Goal: Transaction & Acquisition: Purchase product/service

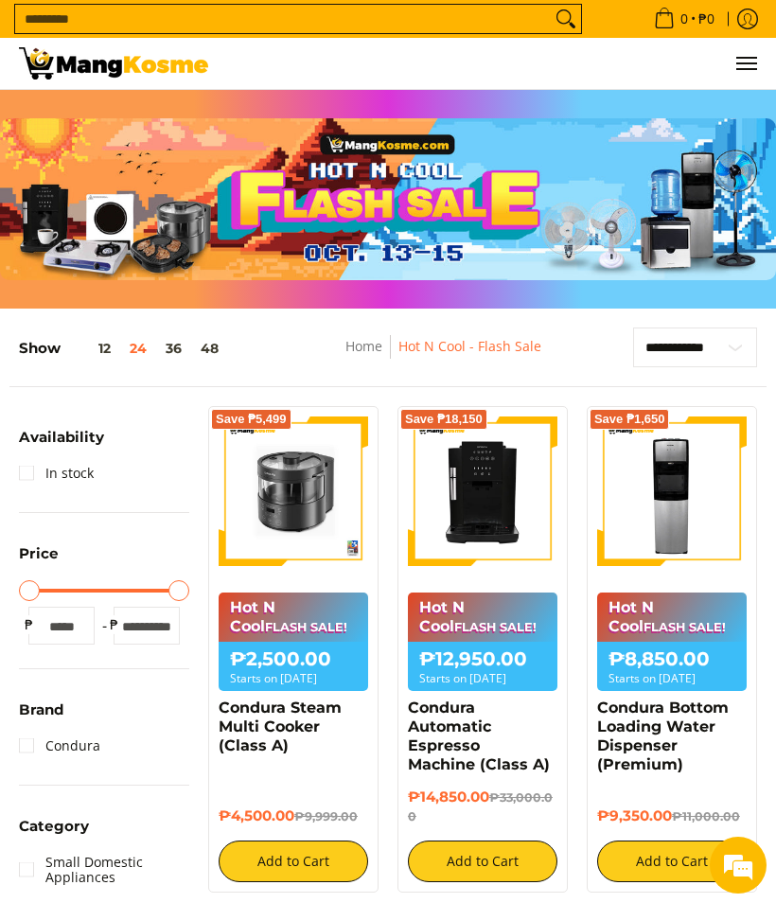
click at [172, 345] on button "36" at bounding box center [173, 348] width 35 height 15
click at [749, 63] on span "Menu" at bounding box center [745, 63] width 23 height 0
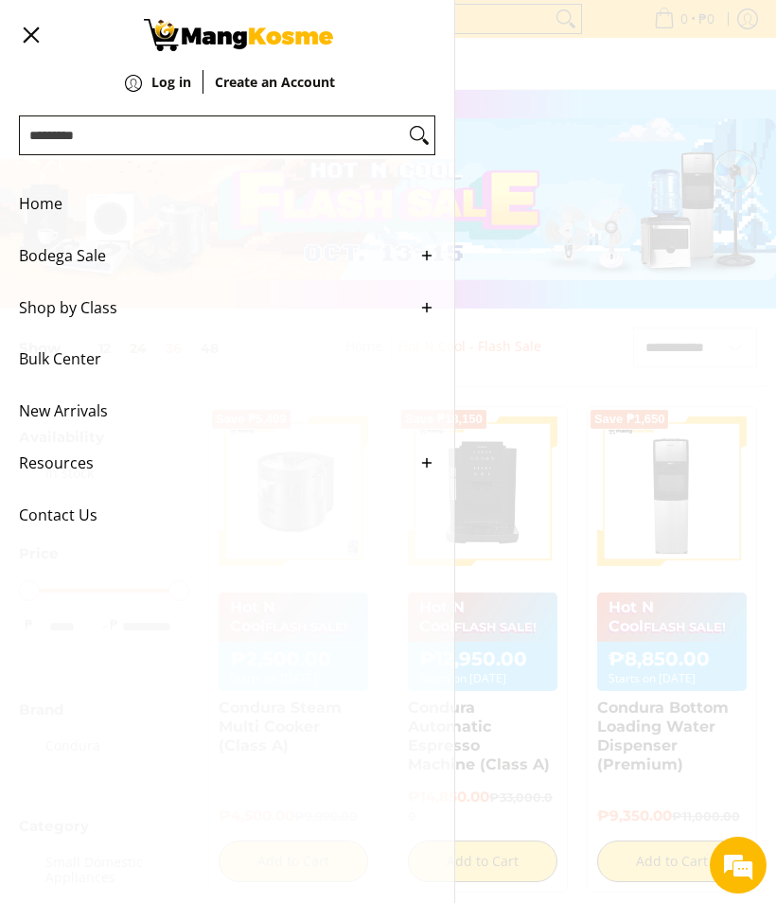
click at [110, 321] on span "Shop by Class" at bounding box center [213, 308] width 388 height 52
click at [27, 35] on span "Menu" at bounding box center [30, 35] width 23 height 0
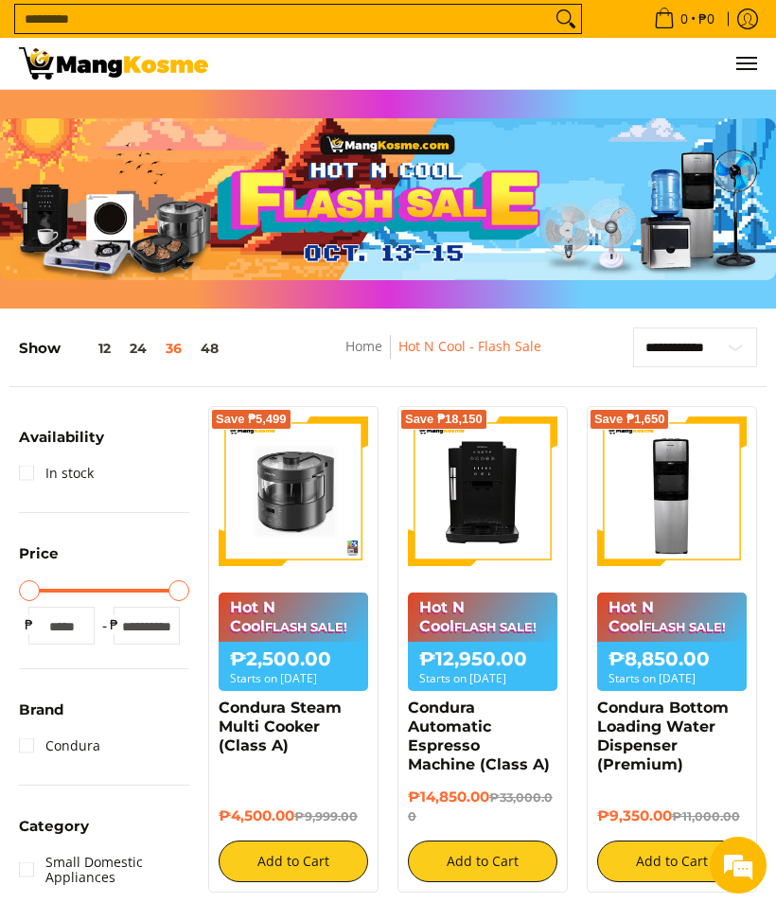
click at [733, 90] on div "0 Log in Create an Account" at bounding box center [388, 64] width 776 height 52
click at [734, 66] on button "Menu" at bounding box center [745, 63] width 23 height 51
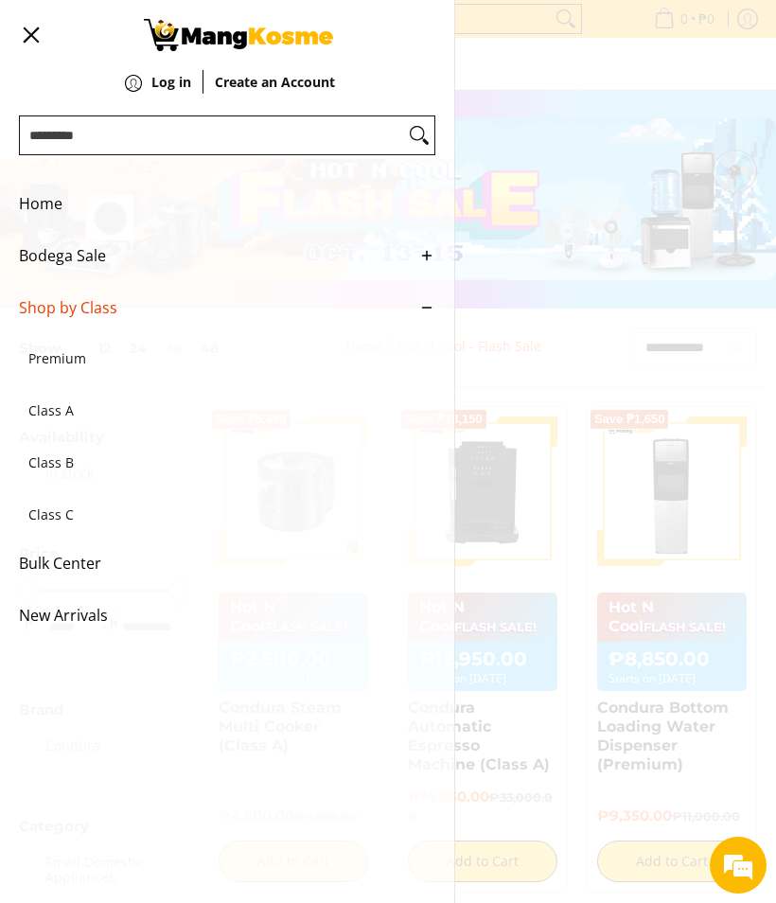
click at [55, 203] on span "Home" at bounding box center [213, 204] width 388 height 52
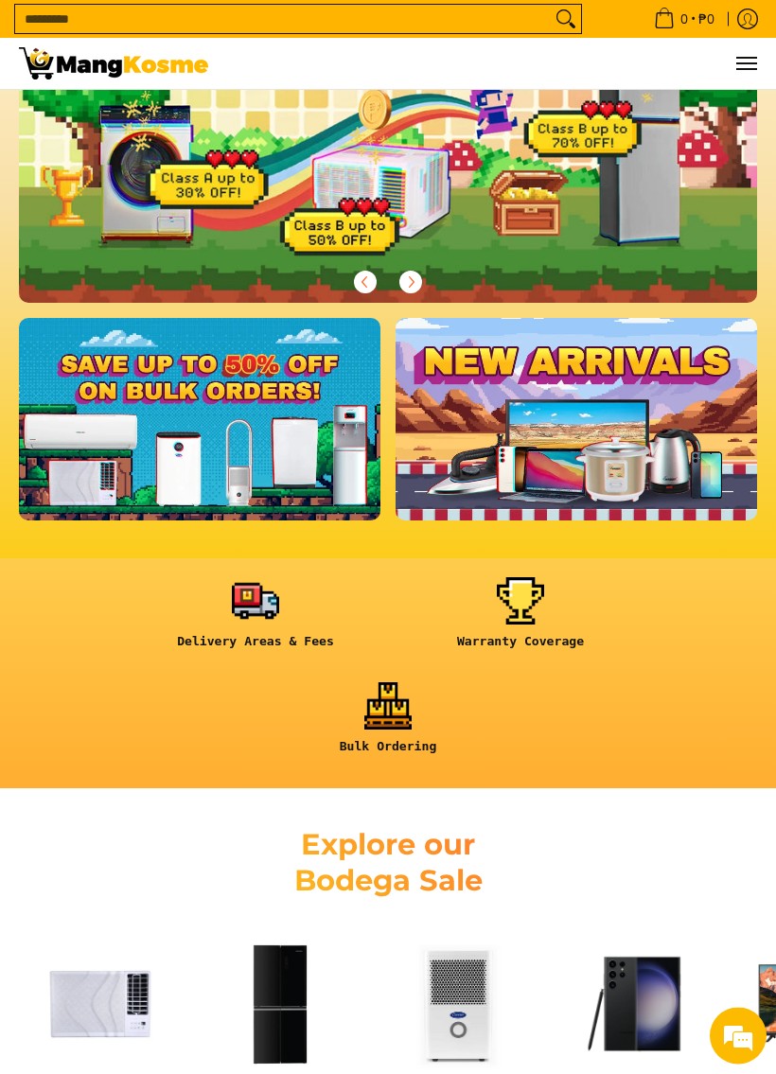
scroll to position [245, 0]
click at [253, 601] on link at bounding box center [256, 620] width 246 height 86
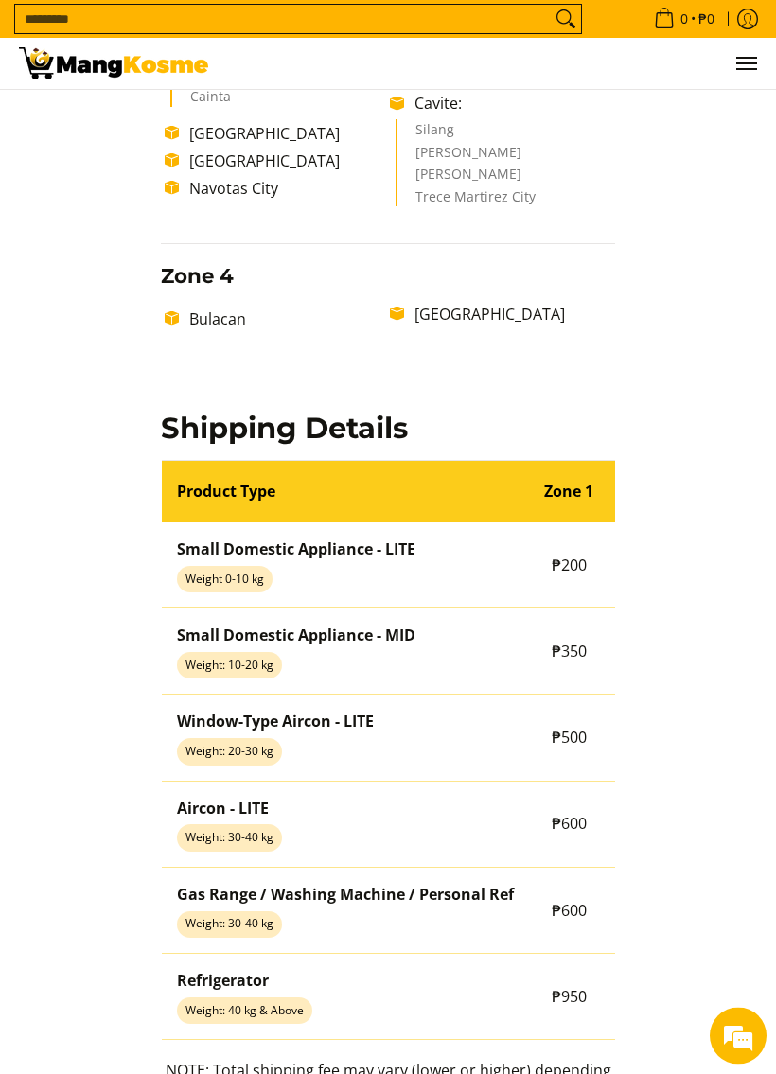
scroll to position [1254, 0]
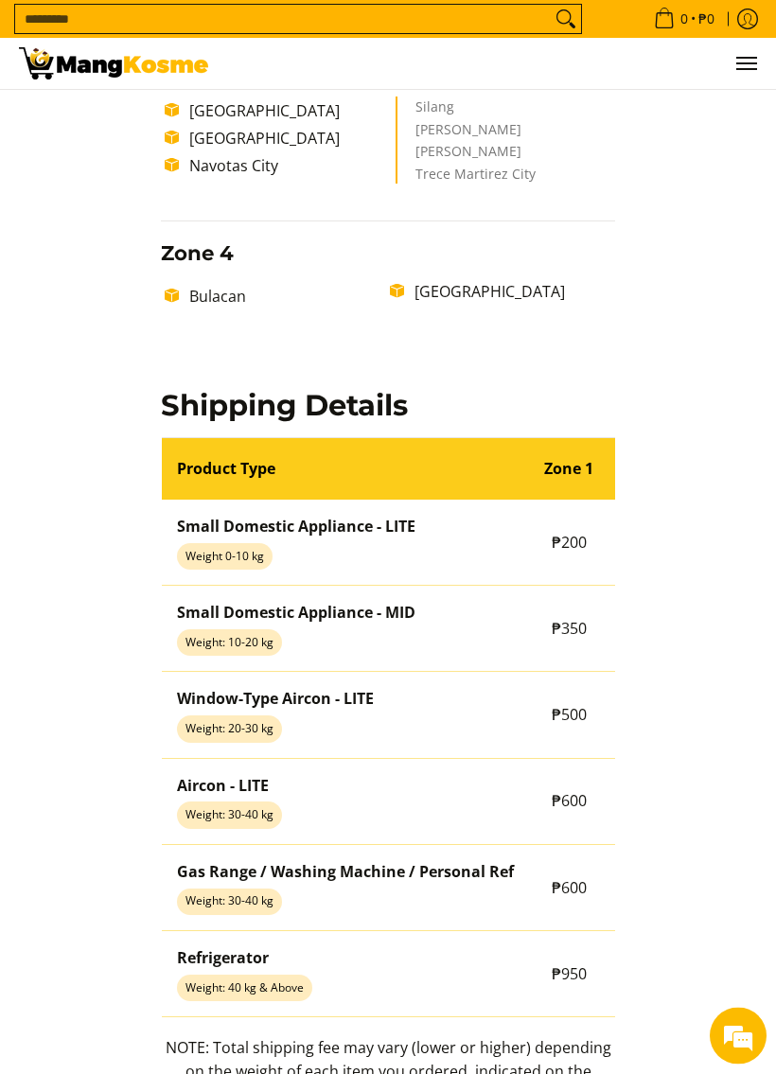
click at [573, 480] on strong "Zone 1" at bounding box center [568, 469] width 49 height 21
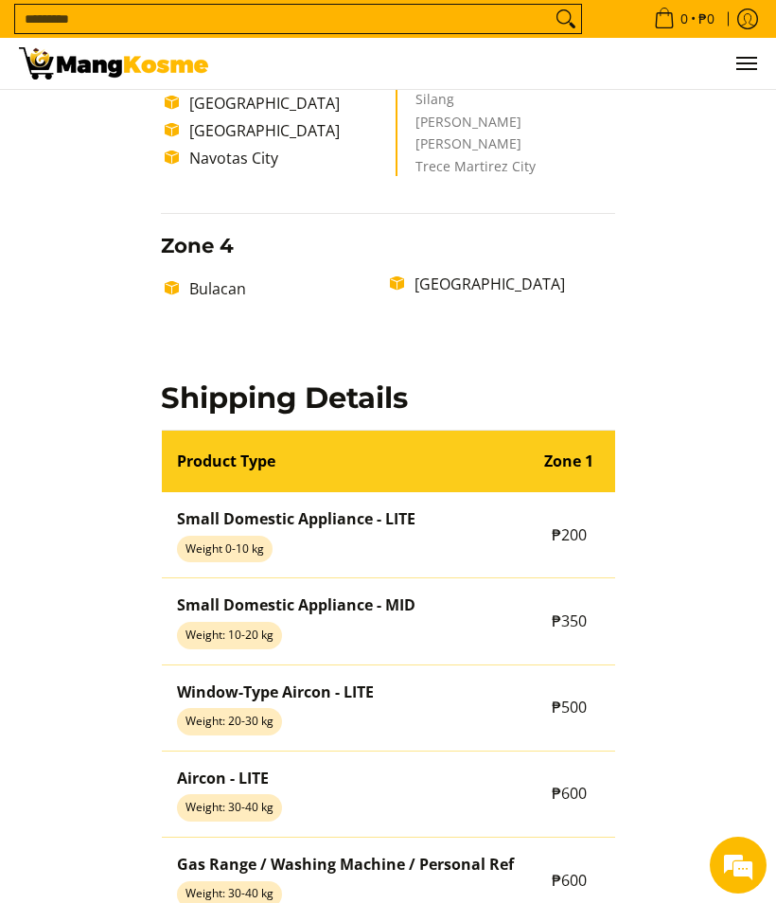
scroll to position [1224, 0]
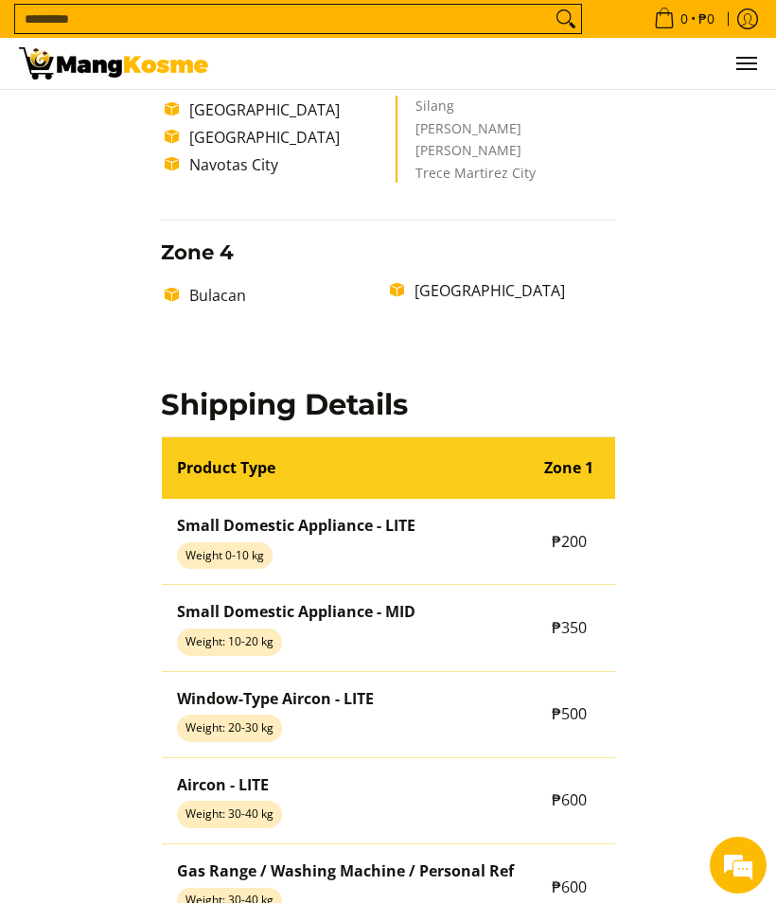
click at [87, 61] on img at bounding box center [113, 63] width 189 height 32
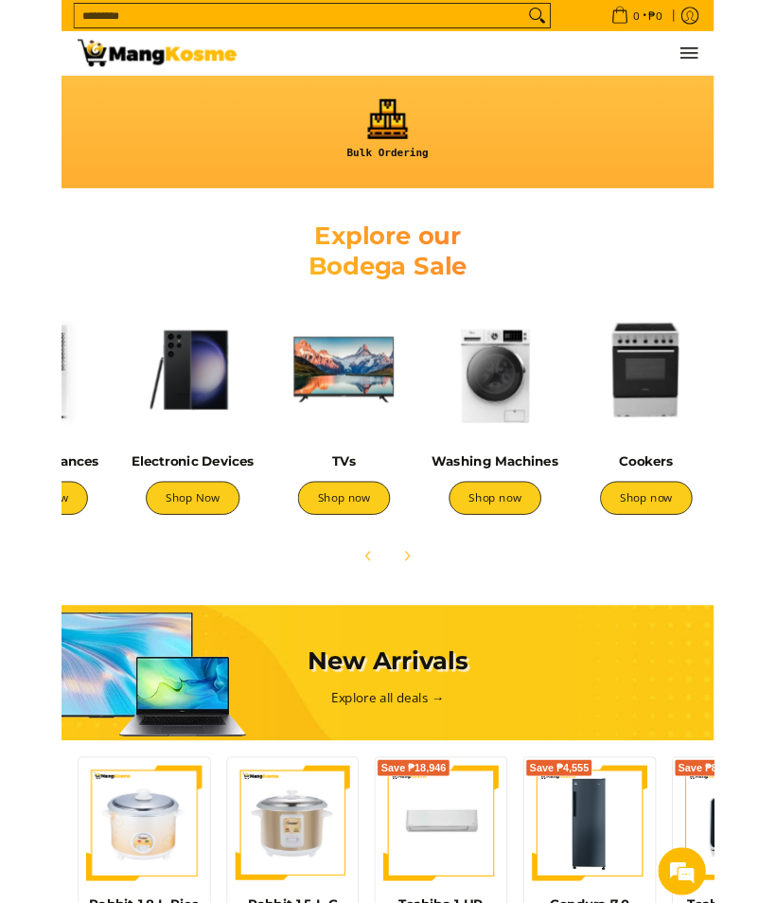
scroll to position [0, 483]
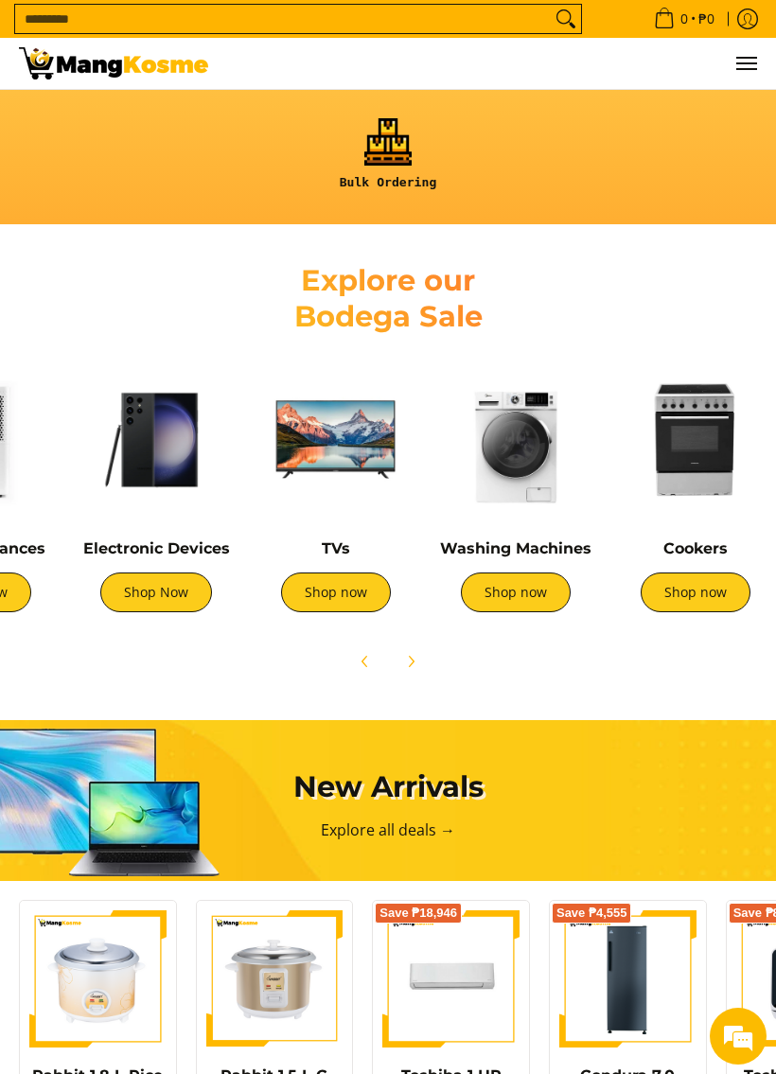
click at [531, 595] on link "Shop now" at bounding box center [516, 593] width 110 height 40
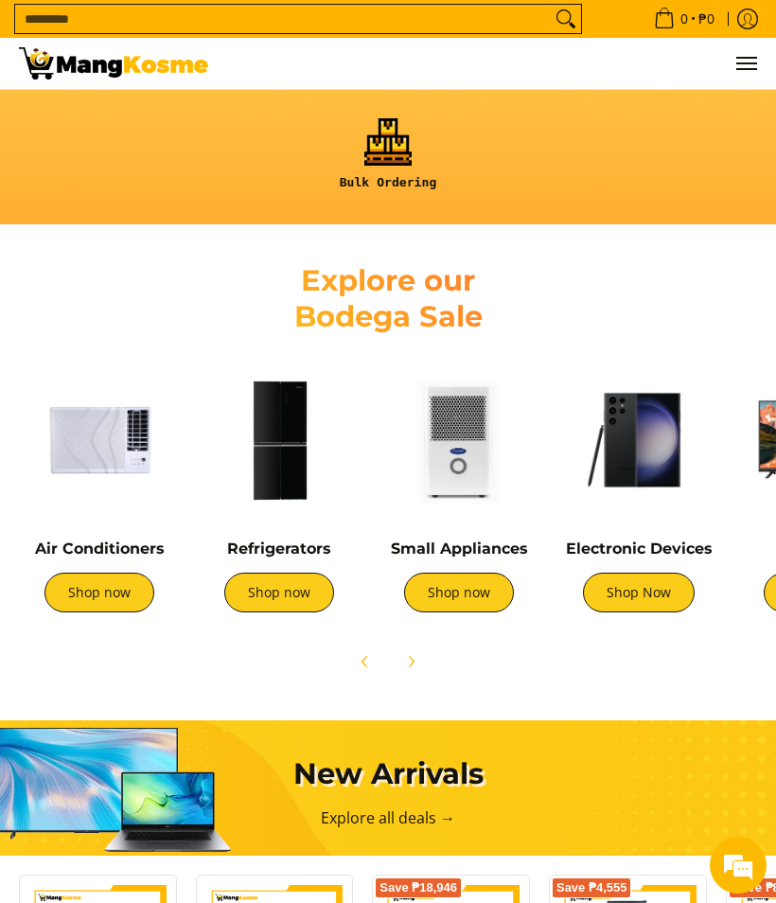
scroll to position [0, 2215]
click at [476, 464] on img at bounding box center [459, 440] width 161 height 161
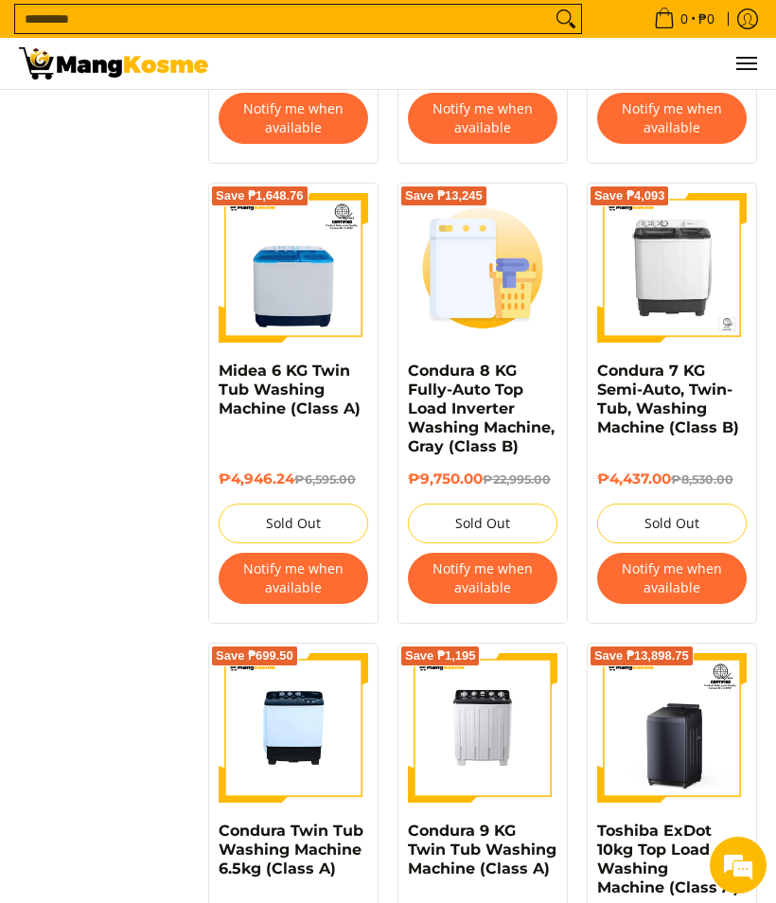
scroll to position [3284, 0]
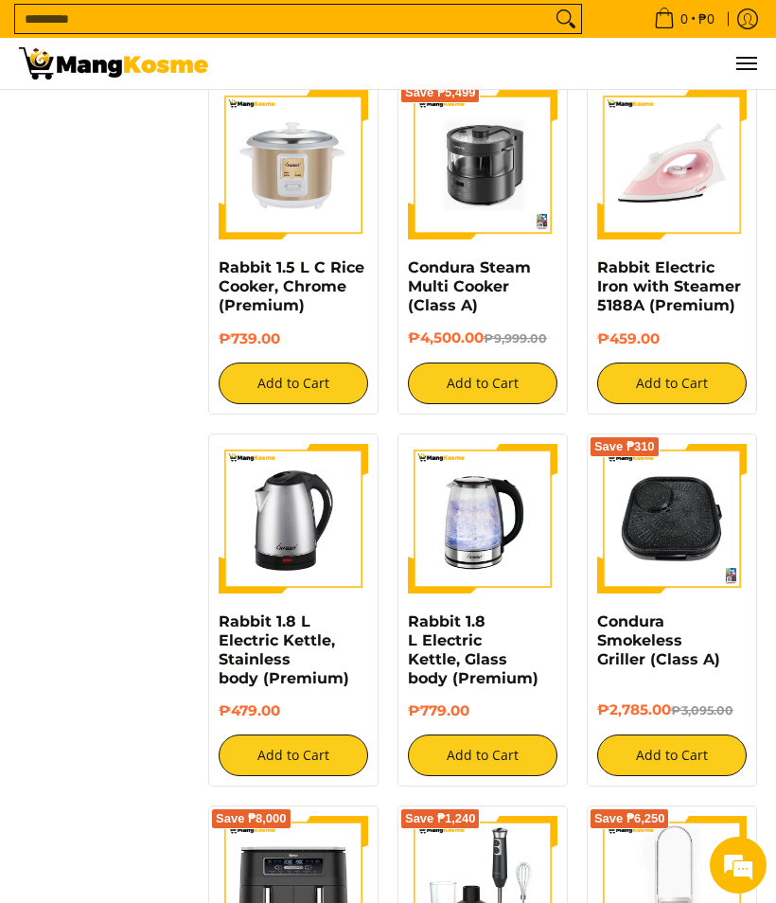
scroll to position [2531, 0]
